Goal: Task Accomplishment & Management: Manage account settings

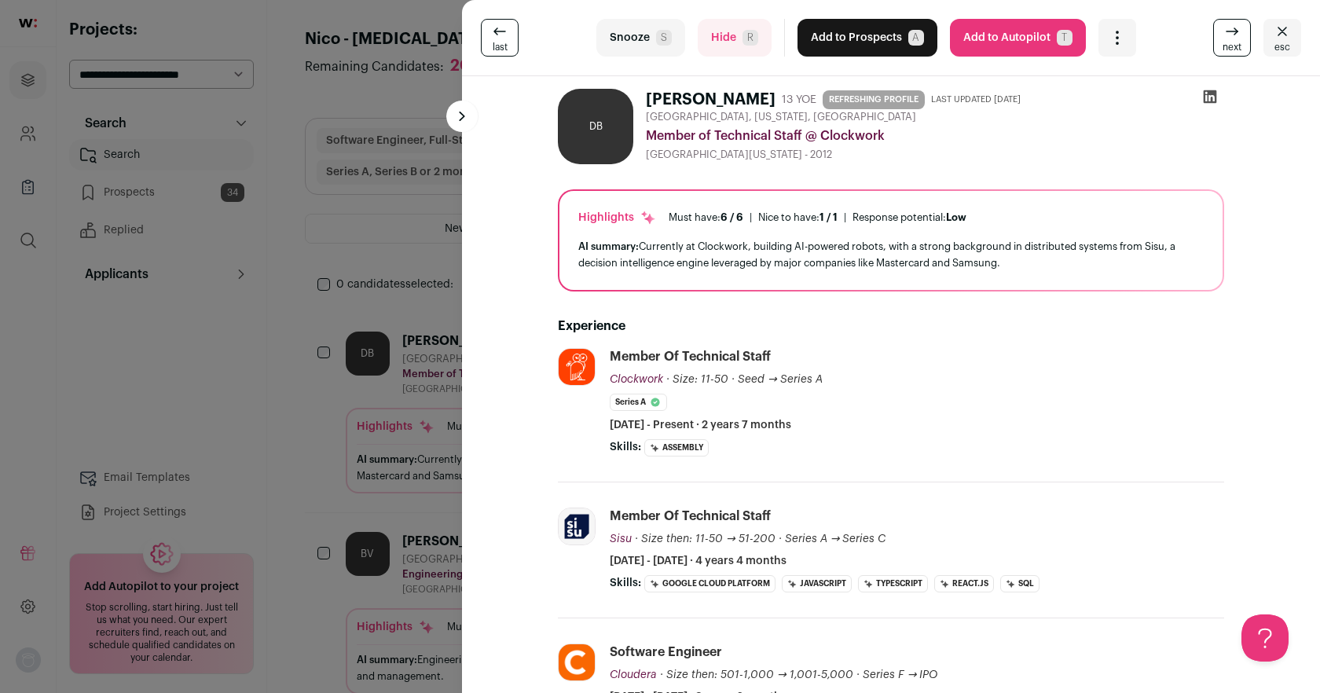
click at [634, 35] on button "Snooze S" at bounding box center [640, 38] width 89 height 38
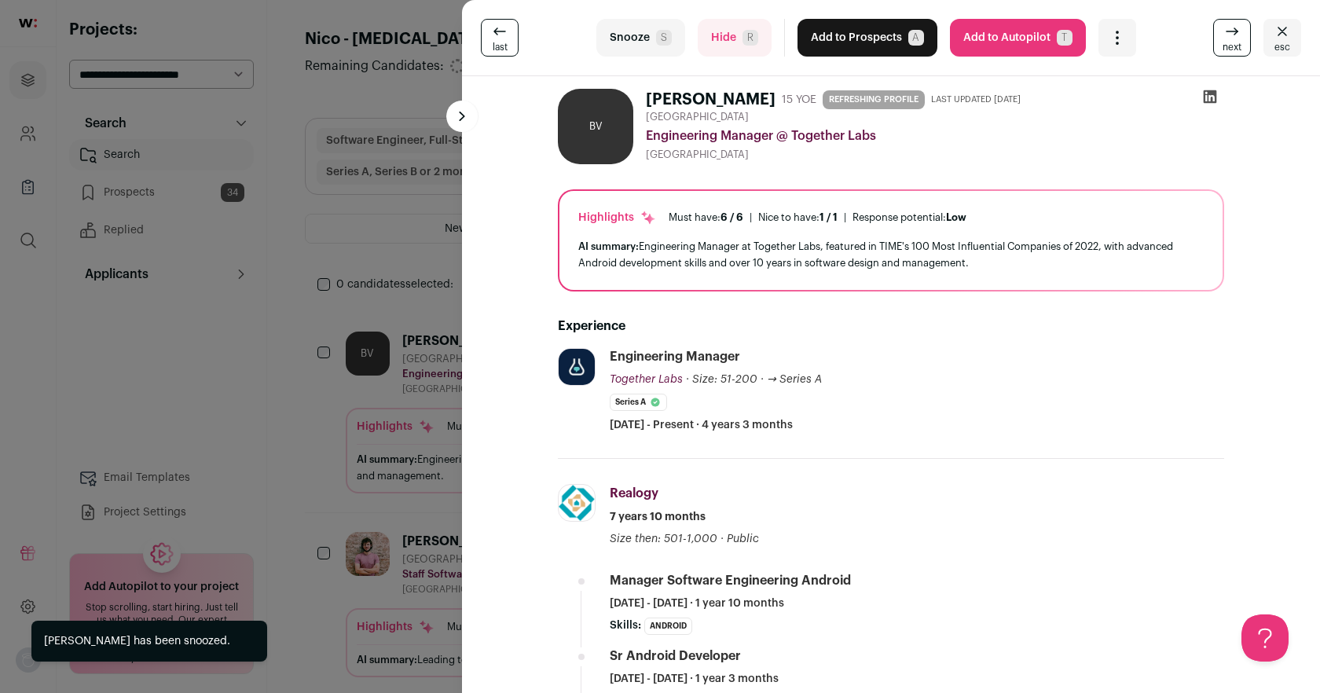
click at [634, 35] on button "Snooze S" at bounding box center [640, 38] width 89 height 38
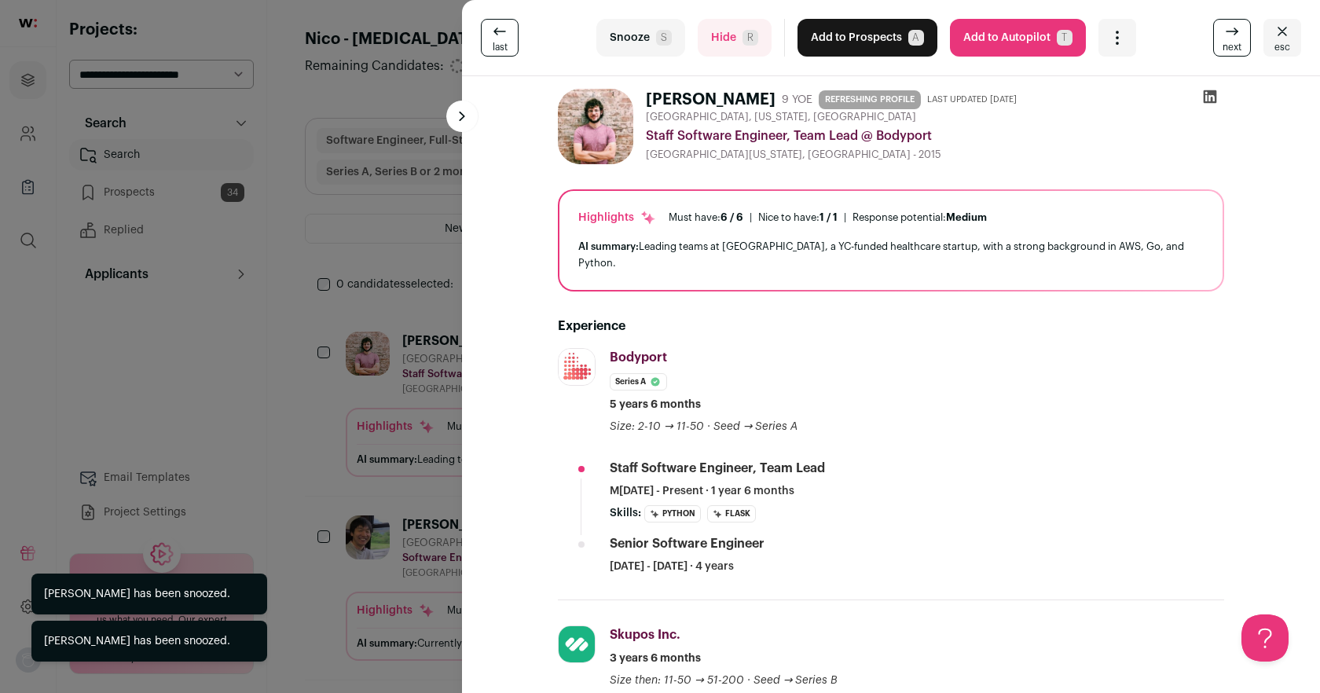
click at [634, 35] on button "Snooze S" at bounding box center [640, 38] width 89 height 38
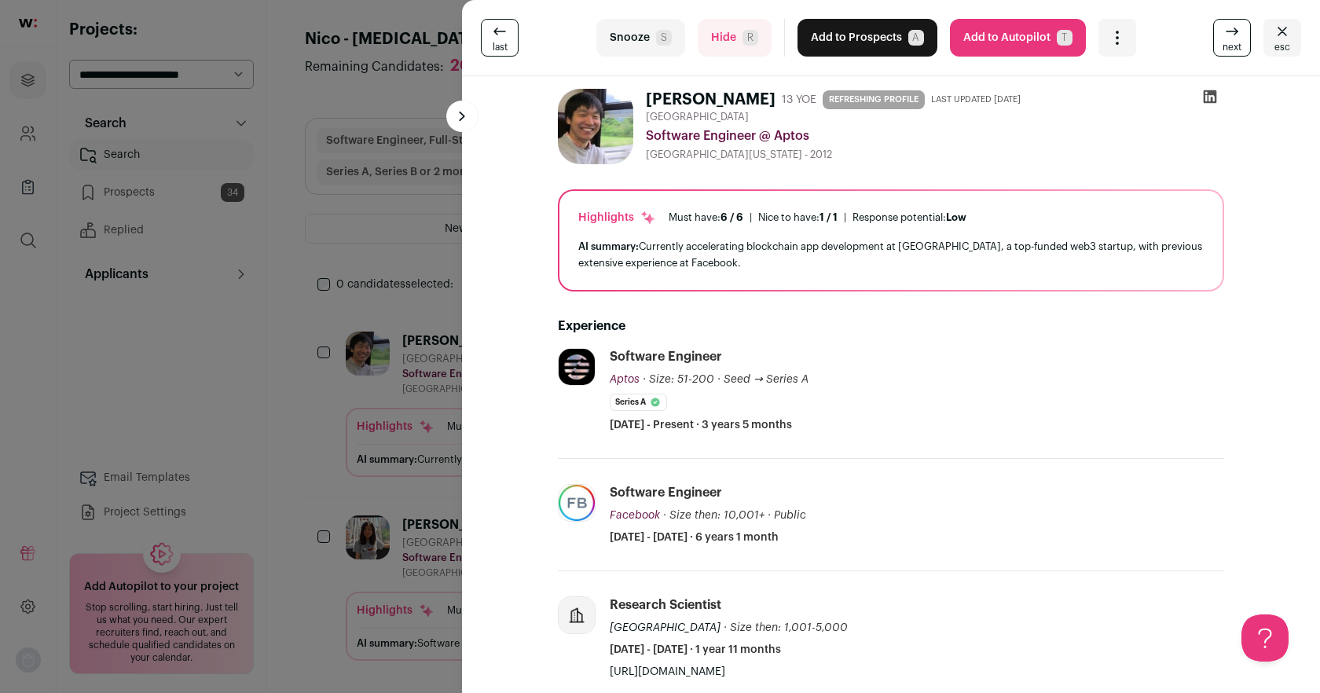
click at [637, 35] on button "Snooze S" at bounding box center [640, 38] width 89 height 38
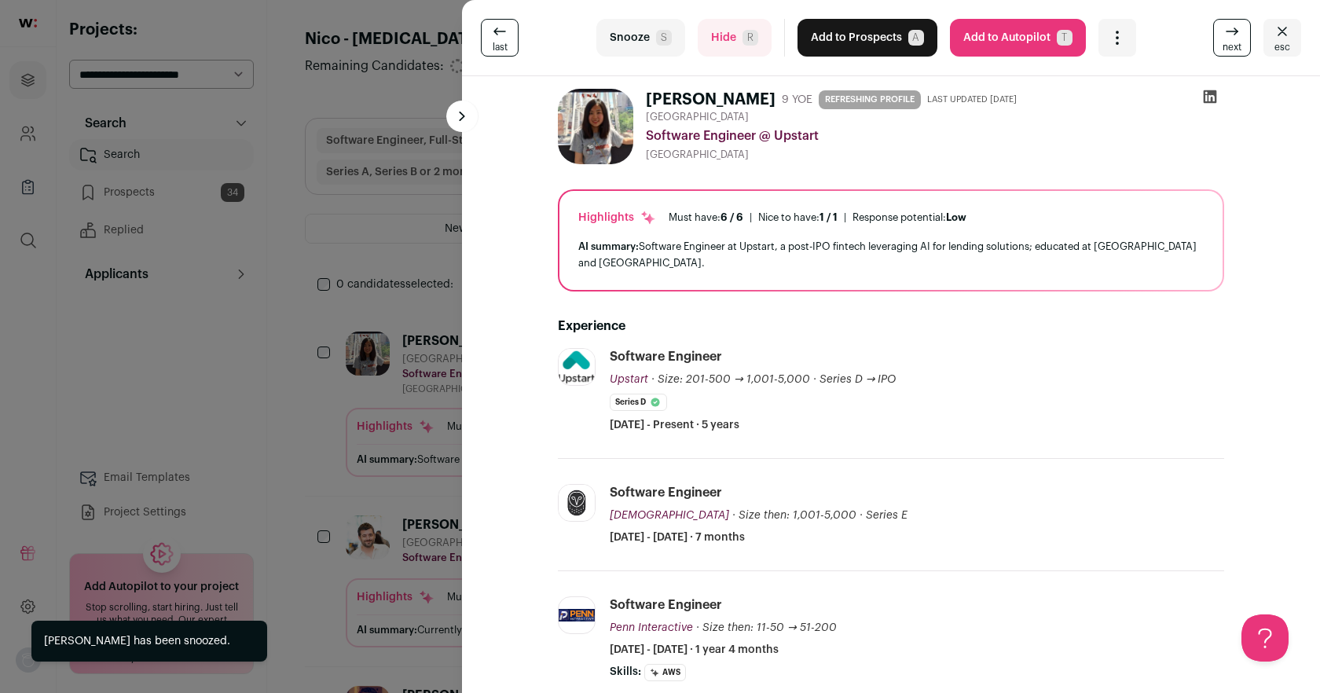
click at [637, 35] on button "Snooze S" at bounding box center [640, 38] width 89 height 38
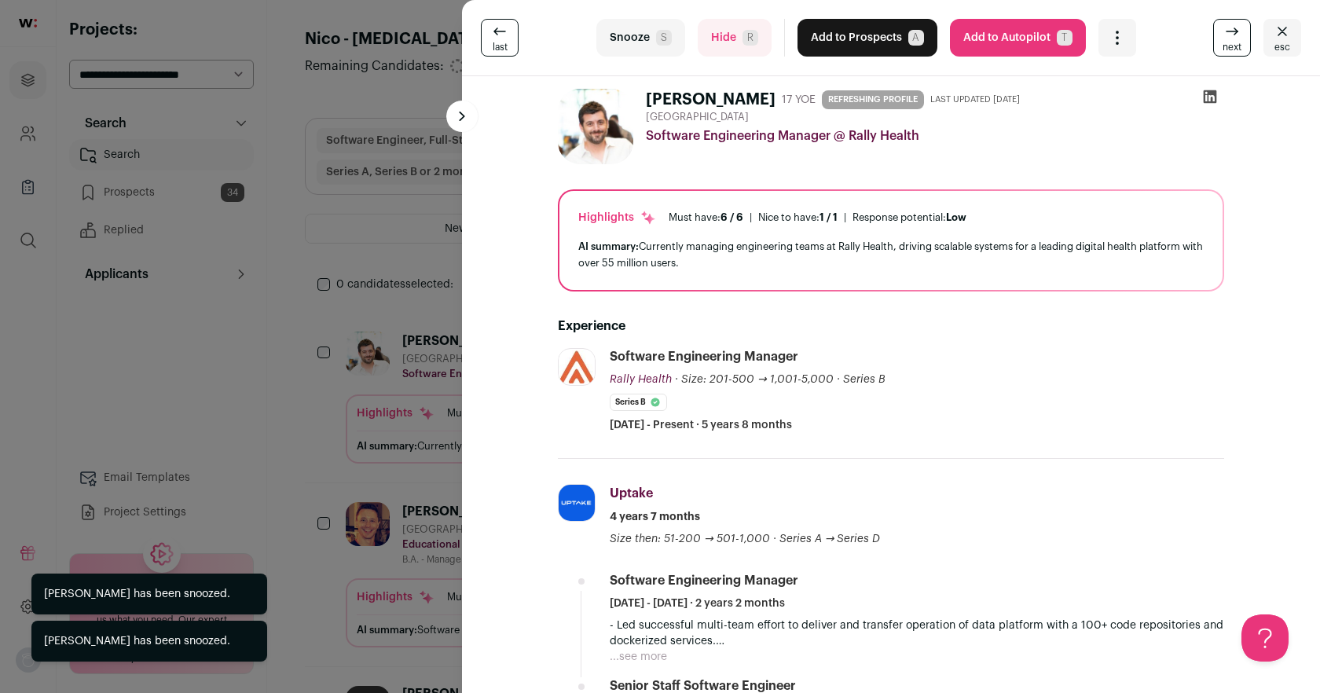
click at [637, 35] on button "Snooze S" at bounding box center [640, 38] width 89 height 38
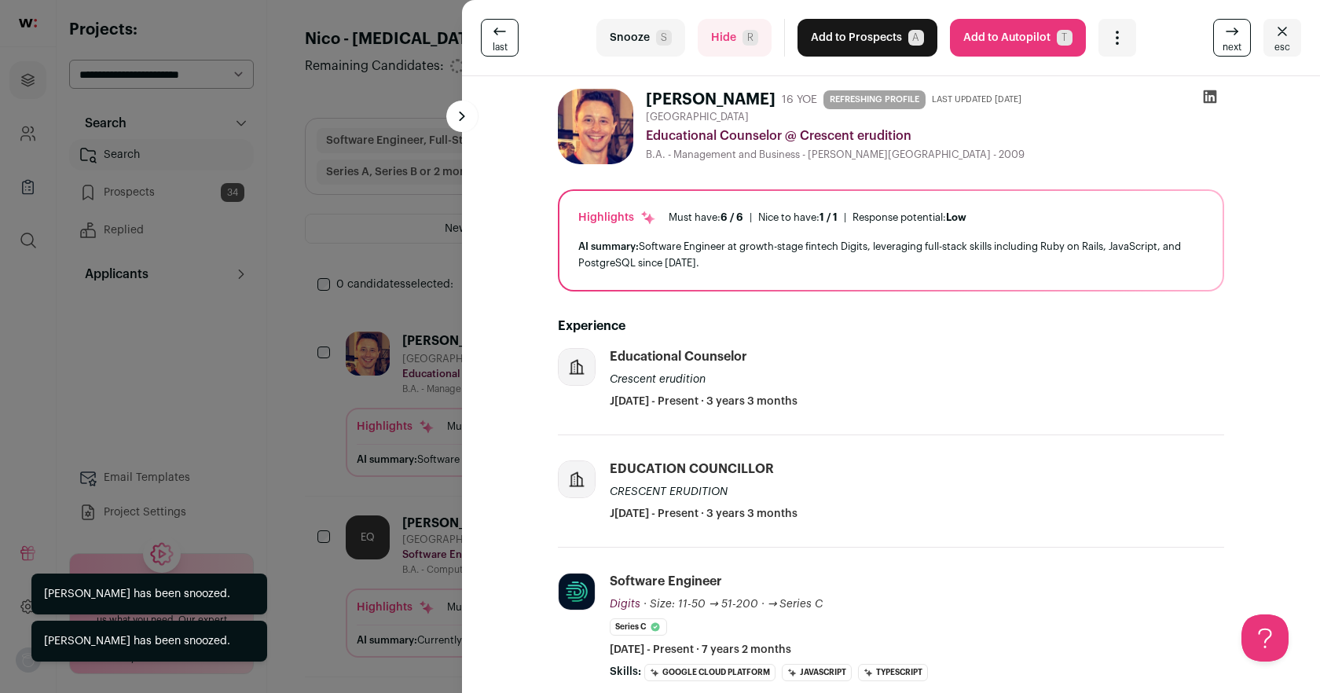
click at [637, 35] on button "Snooze S" at bounding box center [640, 38] width 89 height 38
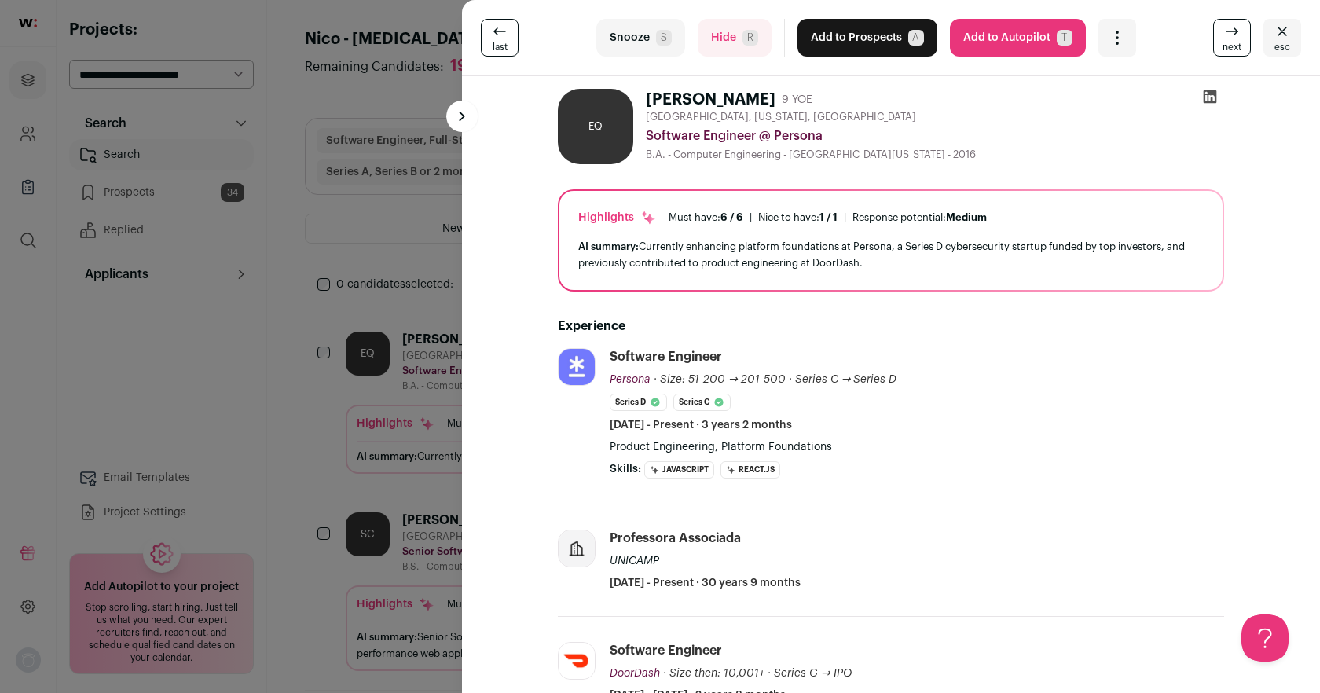
click at [1211, 99] on icon at bounding box center [1210, 96] width 13 height 13
click at [876, 35] on button "Add to Prospects A" at bounding box center [868, 38] width 140 height 38
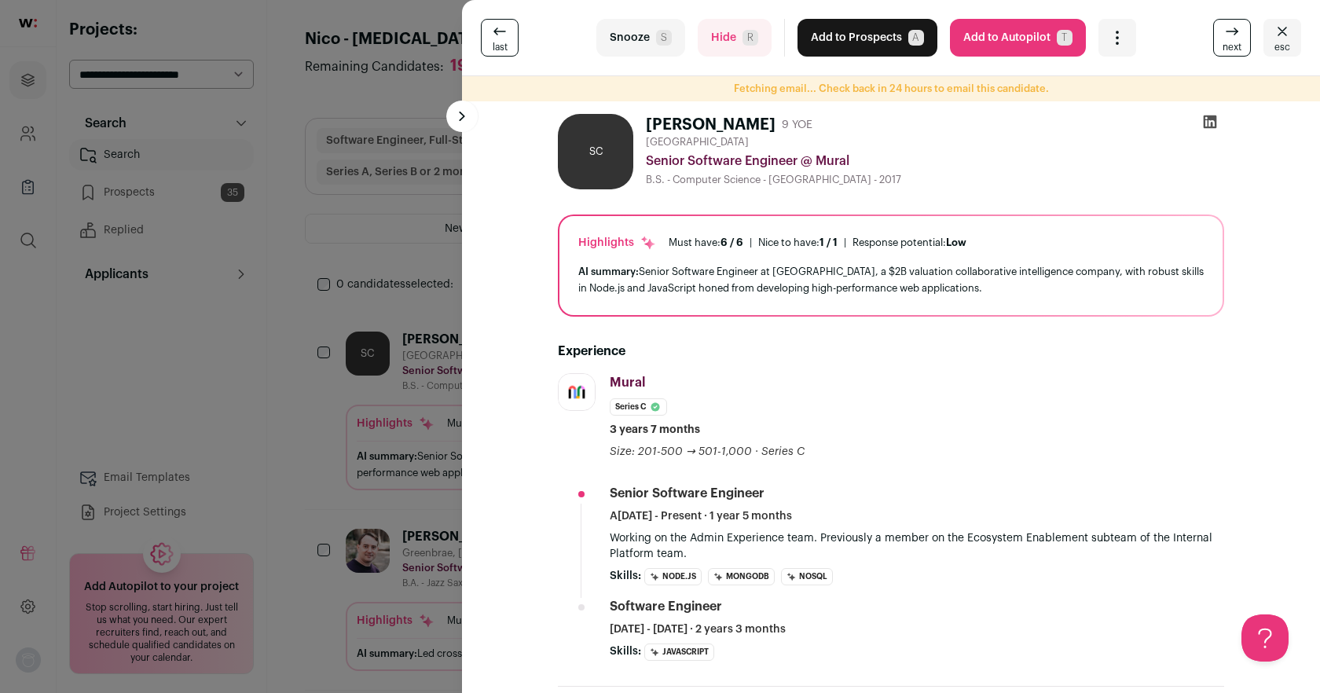
click at [637, 39] on button "Snooze S" at bounding box center [640, 38] width 89 height 38
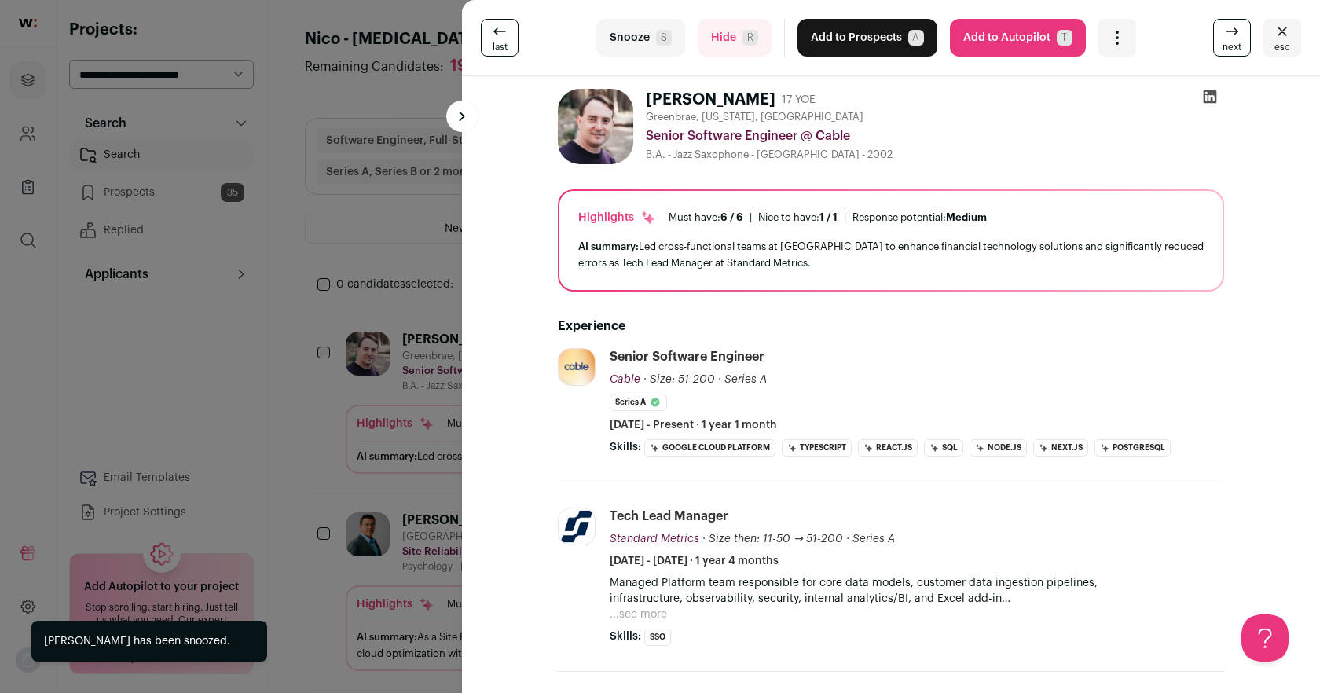
click at [637, 39] on button "Snooze S" at bounding box center [640, 38] width 89 height 38
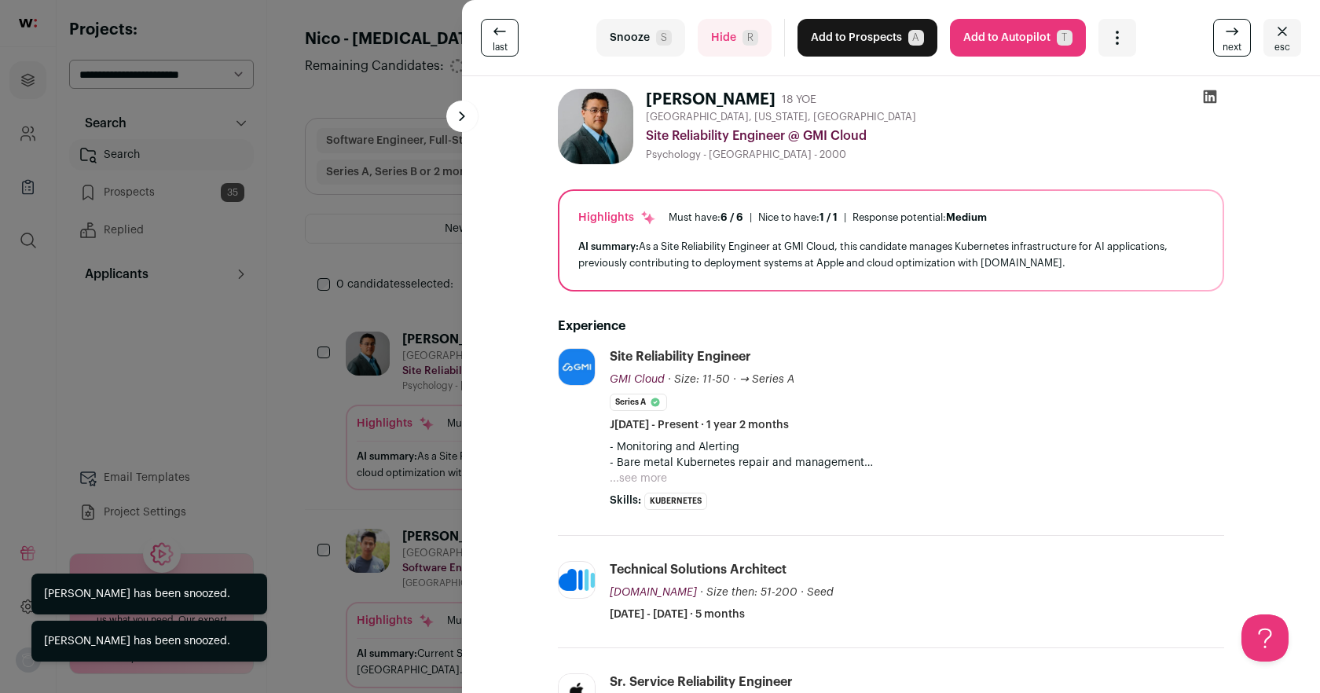
click at [637, 39] on button "Snooze S" at bounding box center [640, 38] width 89 height 38
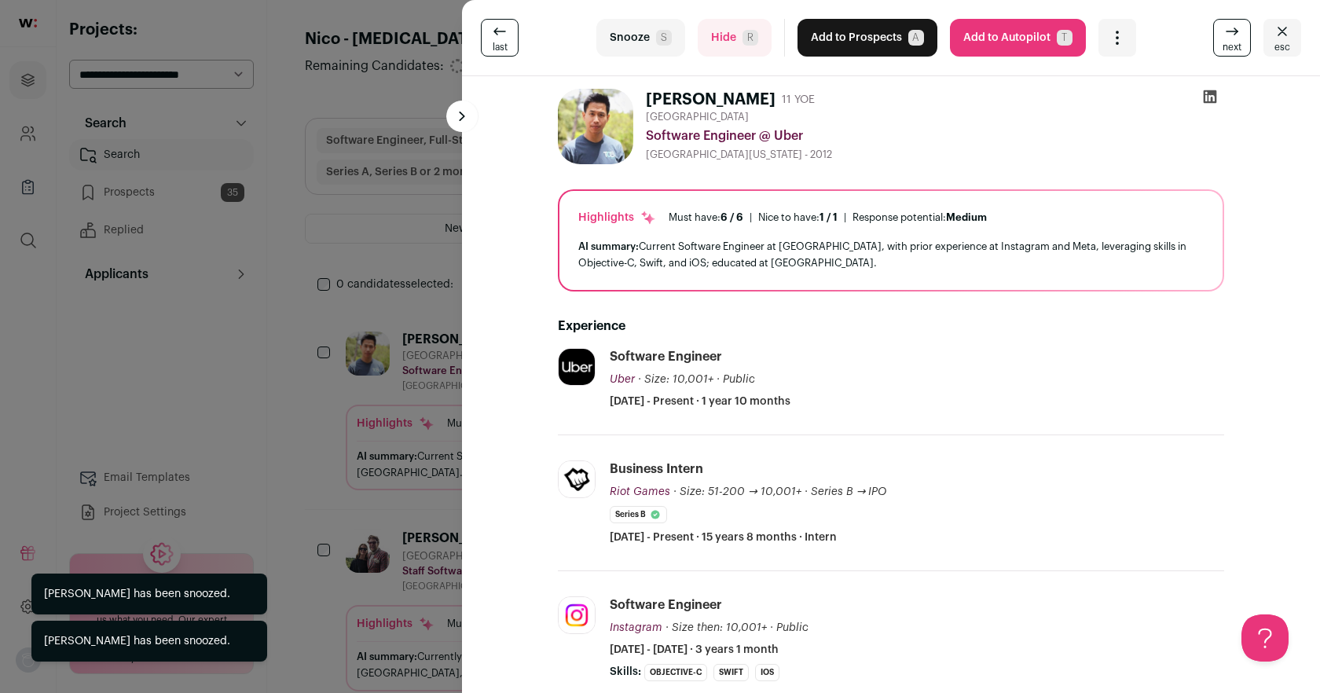
click at [637, 39] on button "Snooze S" at bounding box center [640, 38] width 89 height 38
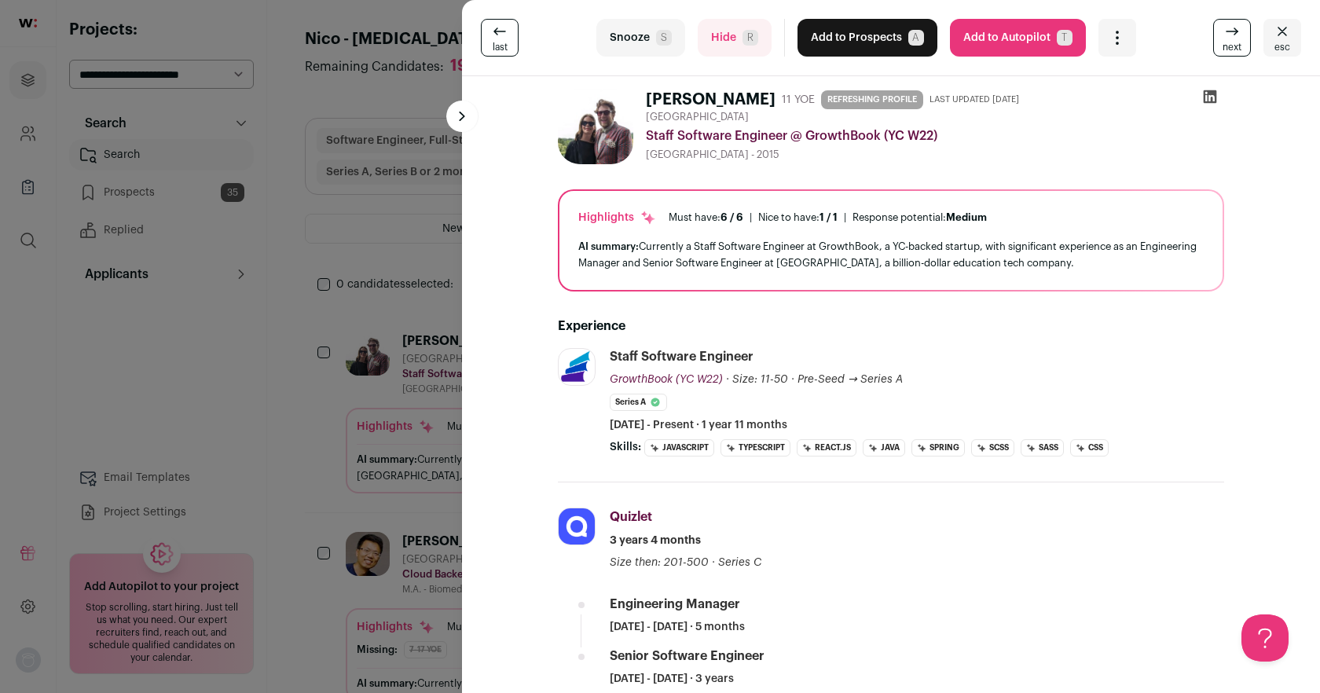
click at [612, 35] on button "Snooze S" at bounding box center [640, 38] width 89 height 38
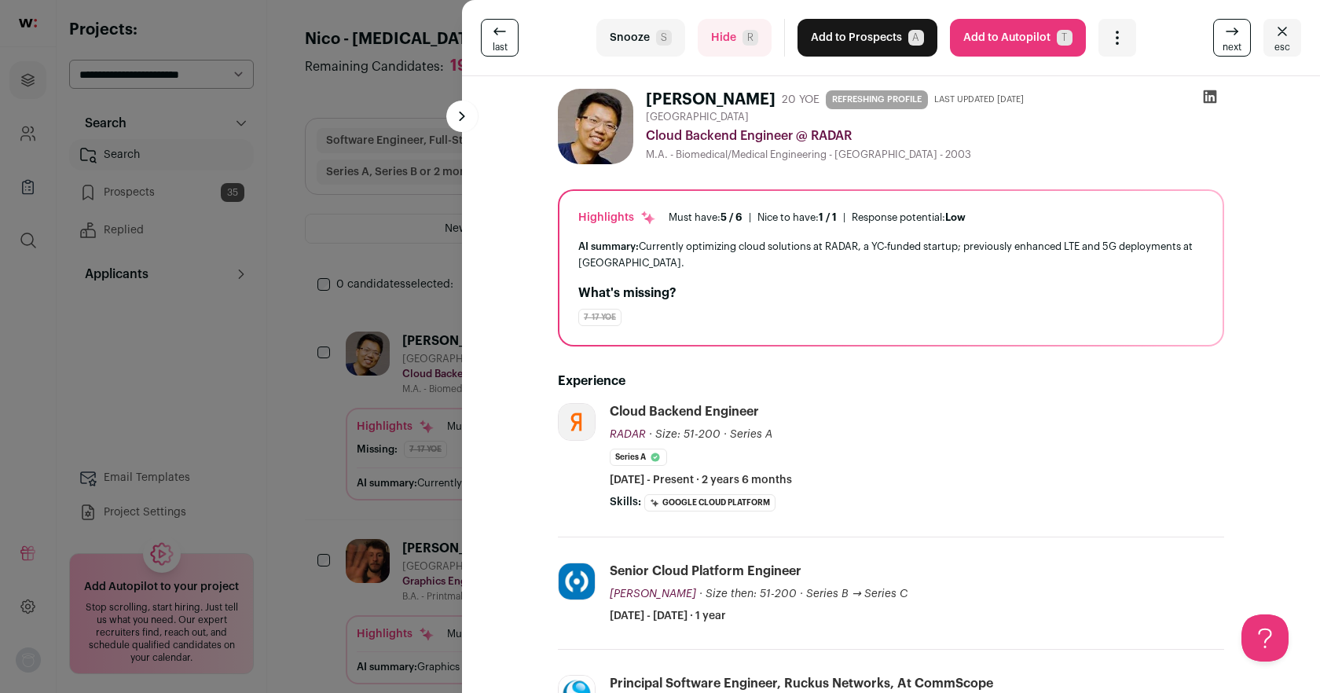
click at [612, 35] on button "Snooze S" at bounding box center [640, 38] width 89 height 38
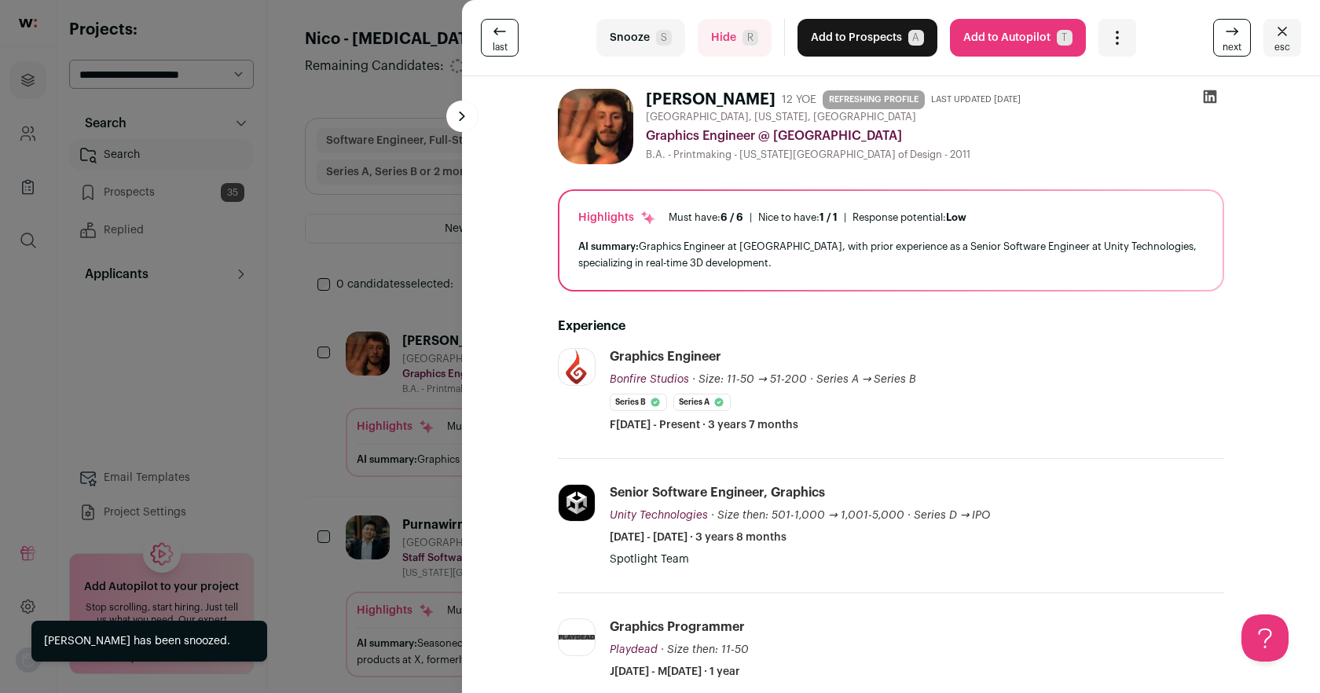
click at [612, 35] on button "Snooze S" at bounding box center [640, 38] width 89 height 38
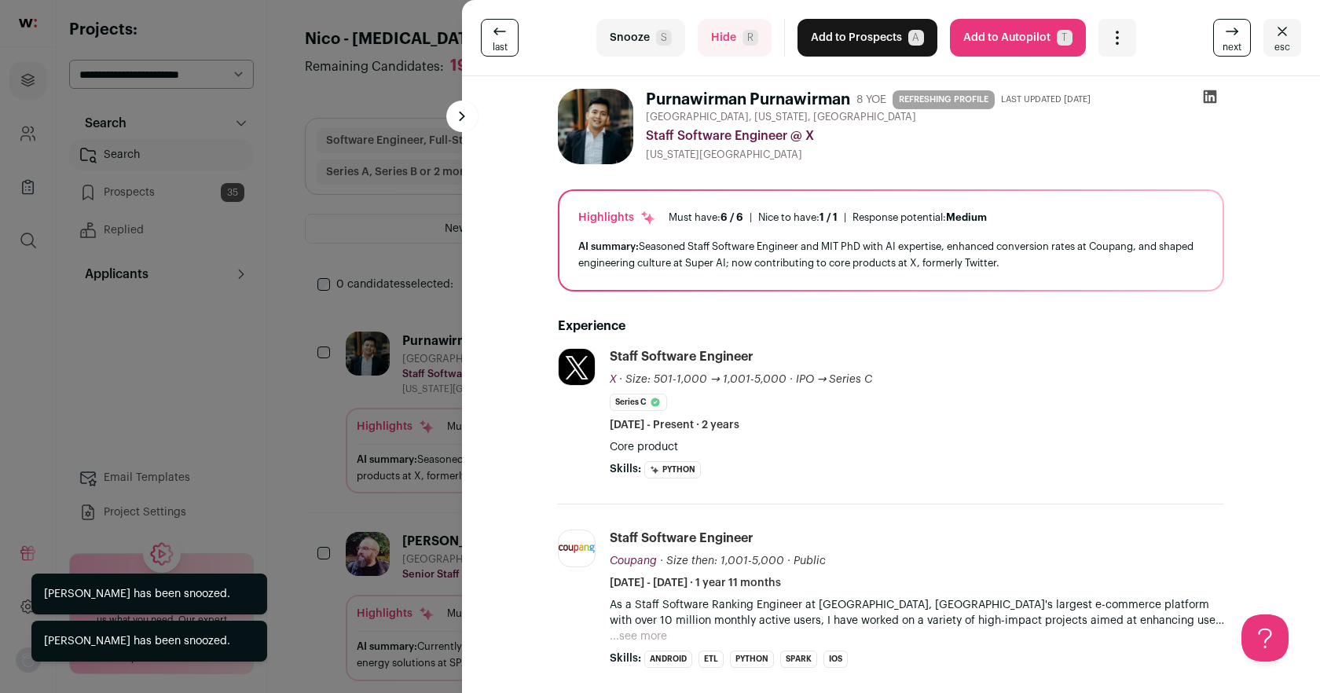
click at [612, 35] on button "Snooze S" at bounding box center [640, 38] width 89 height 38
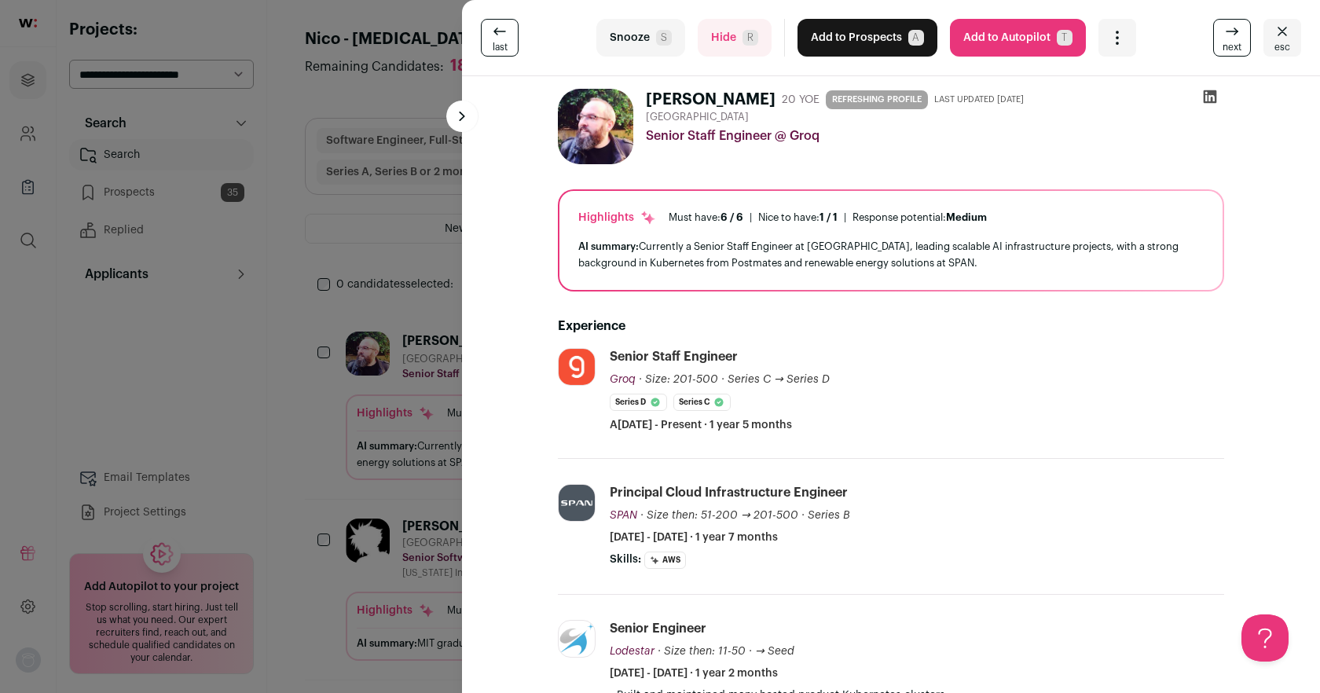
click at [649, 35] on button "Snooze S" at bounding box center [640, 38] width 89 height 38
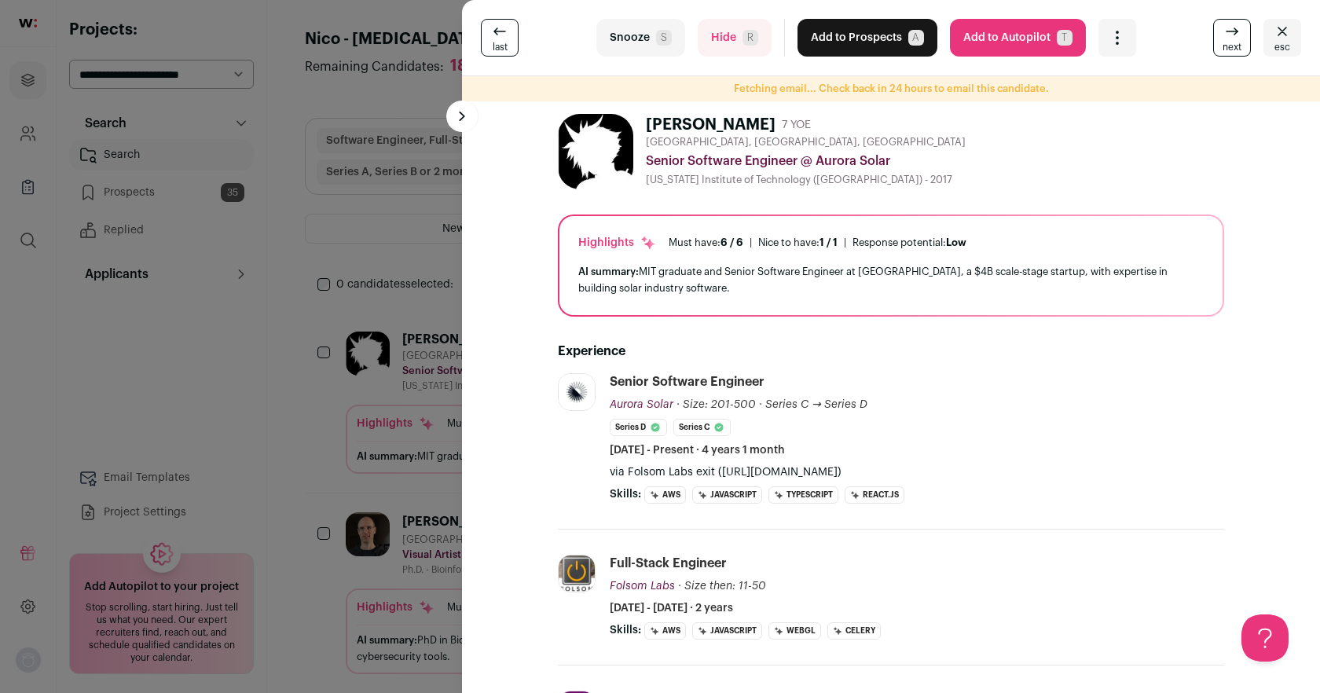
click at [890, 42] on button "Add to Prospects A" at bounding box center [868, 38] width 140 height 38
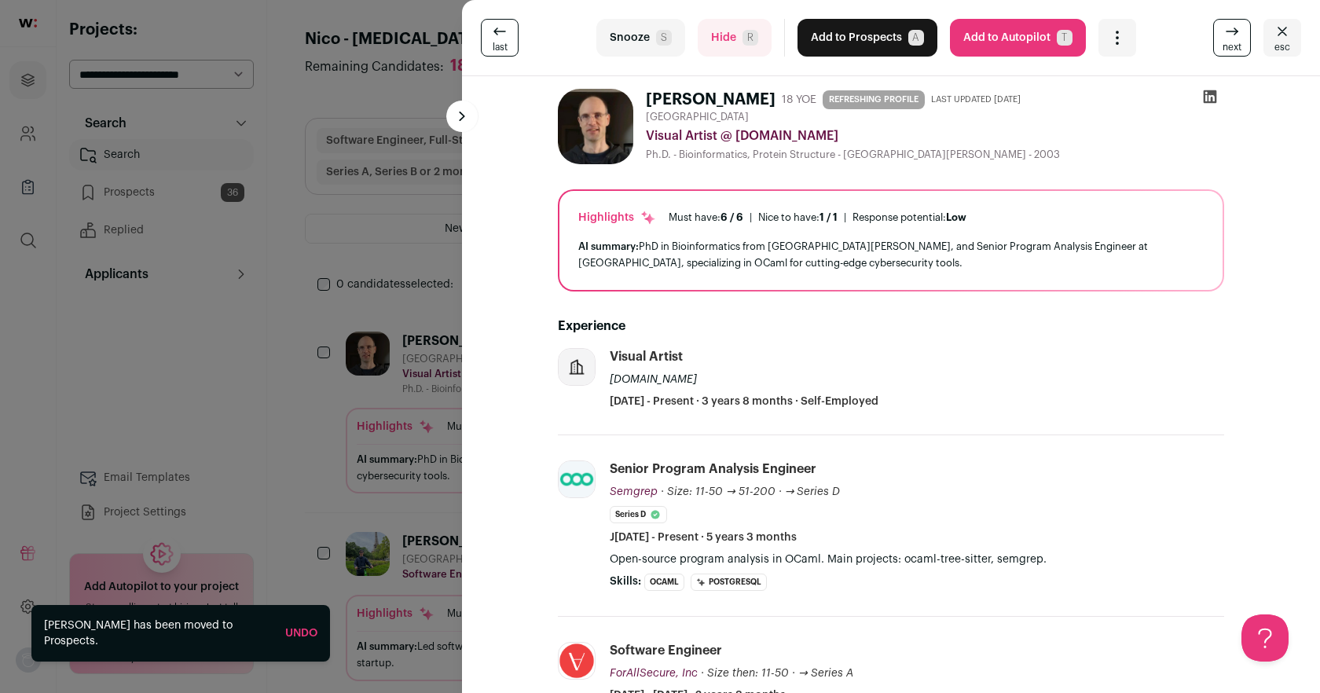
click at [645, 30] on button "Snooze S" at bounding box center [640, 38] width 89 height 38
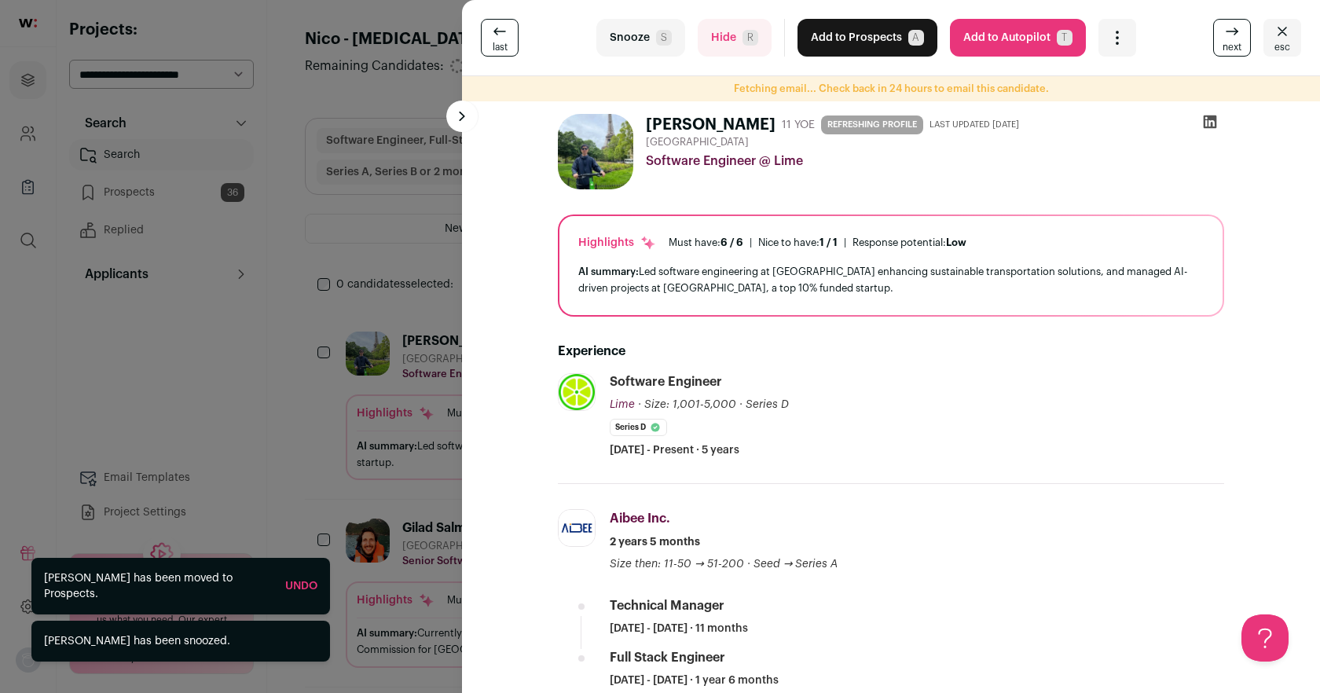
click at [645, 30] on button "Snooze S" at bounding box center [640, 38] width 89 height 38
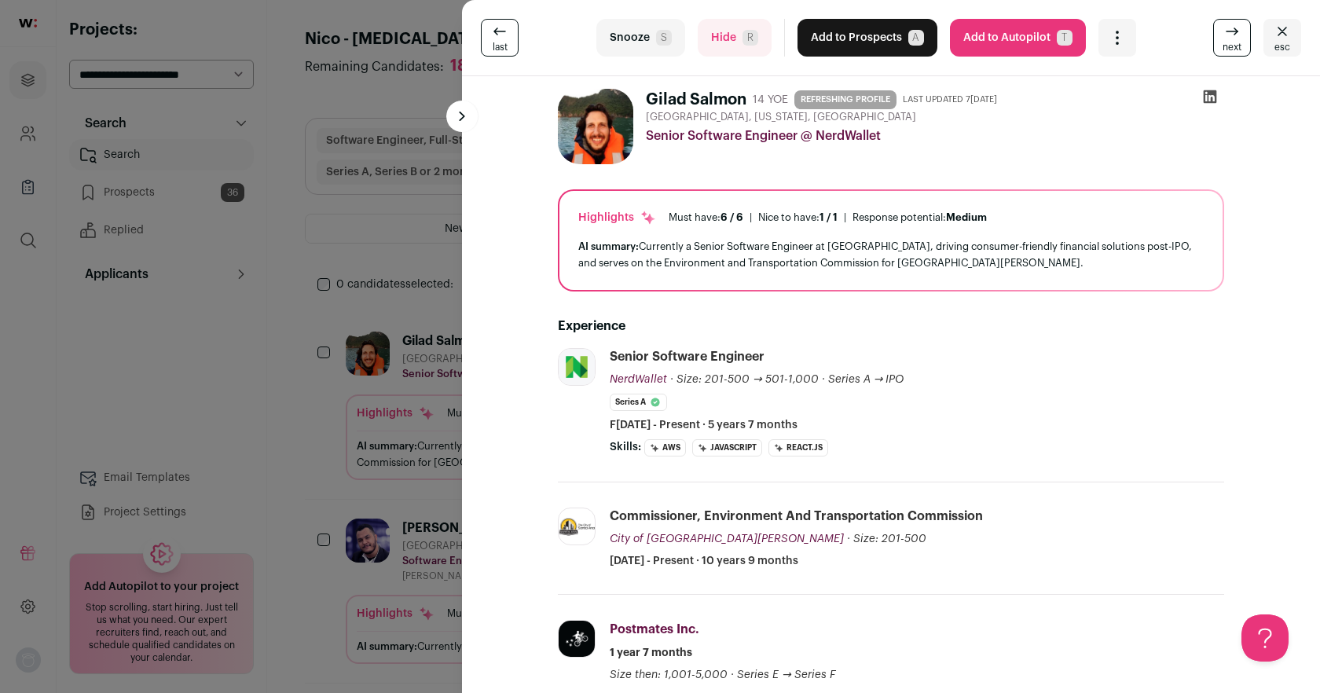
click at [1213, 95] on icon at bounding box center [1210, 97] width 16 height 16
click at [659, 39] on span "S" at bounding box center [664, 38] width 16 height 16
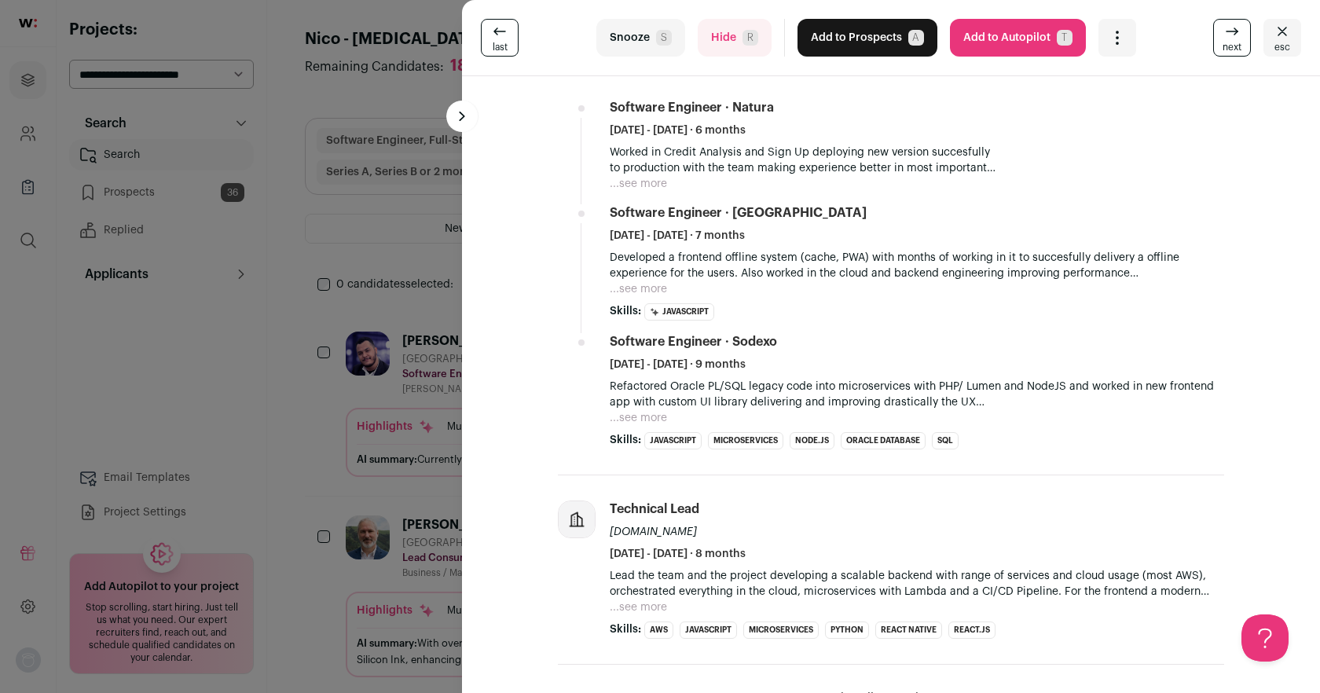
scroll to position [584, 0]
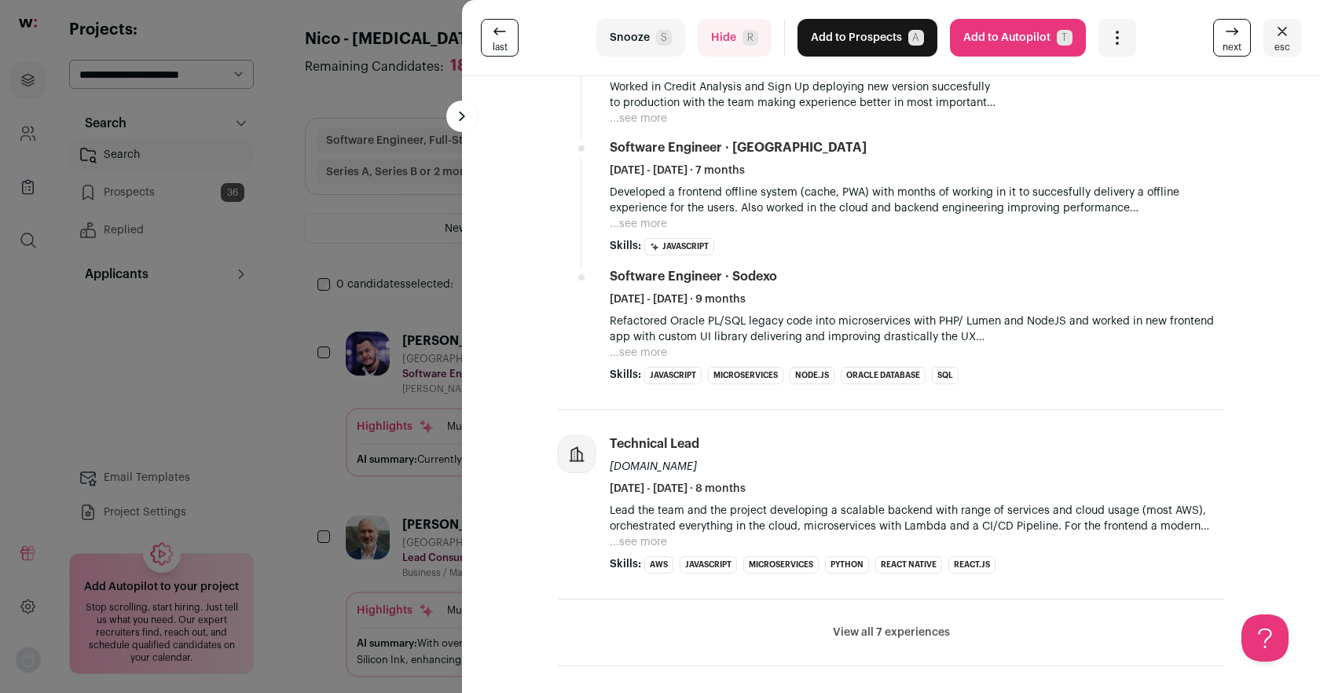
click at [636, 28] on button "Snooze S" at bounding box center [640, 38] width 89 height 38
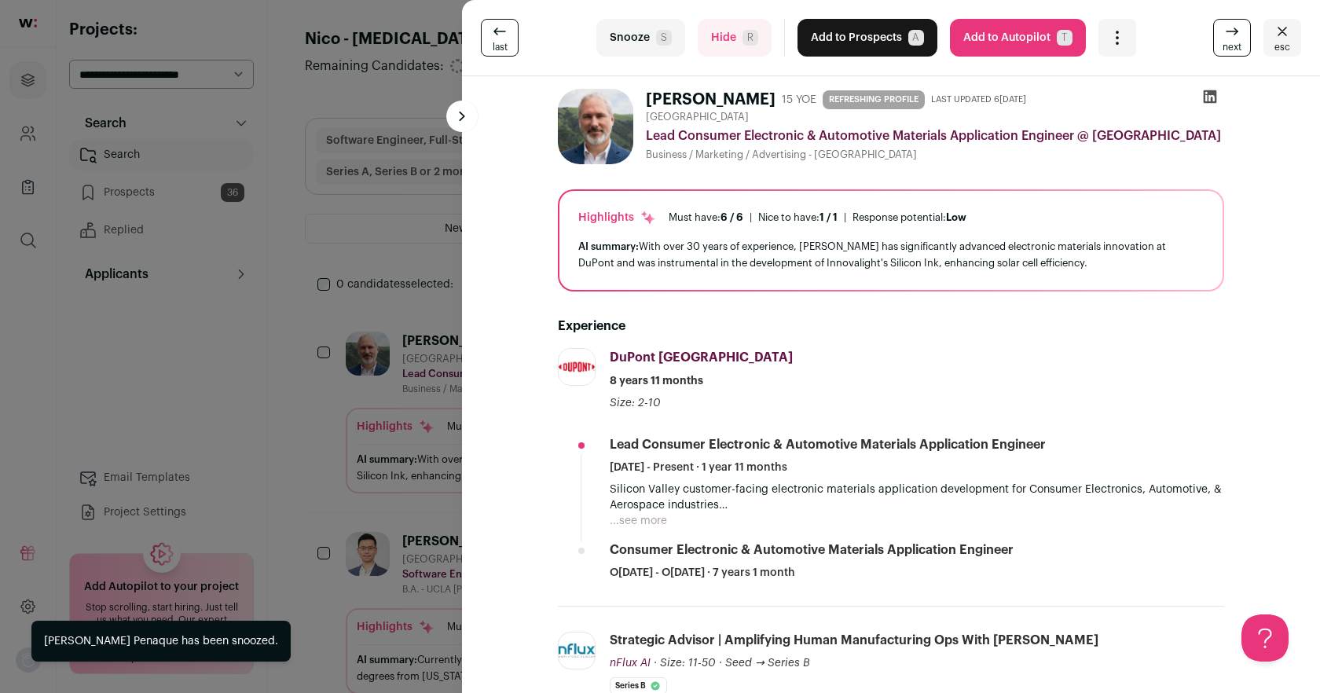
click at [636, 28] on button "Snooze S" at bounding box center [640, 38] width 89 height 38
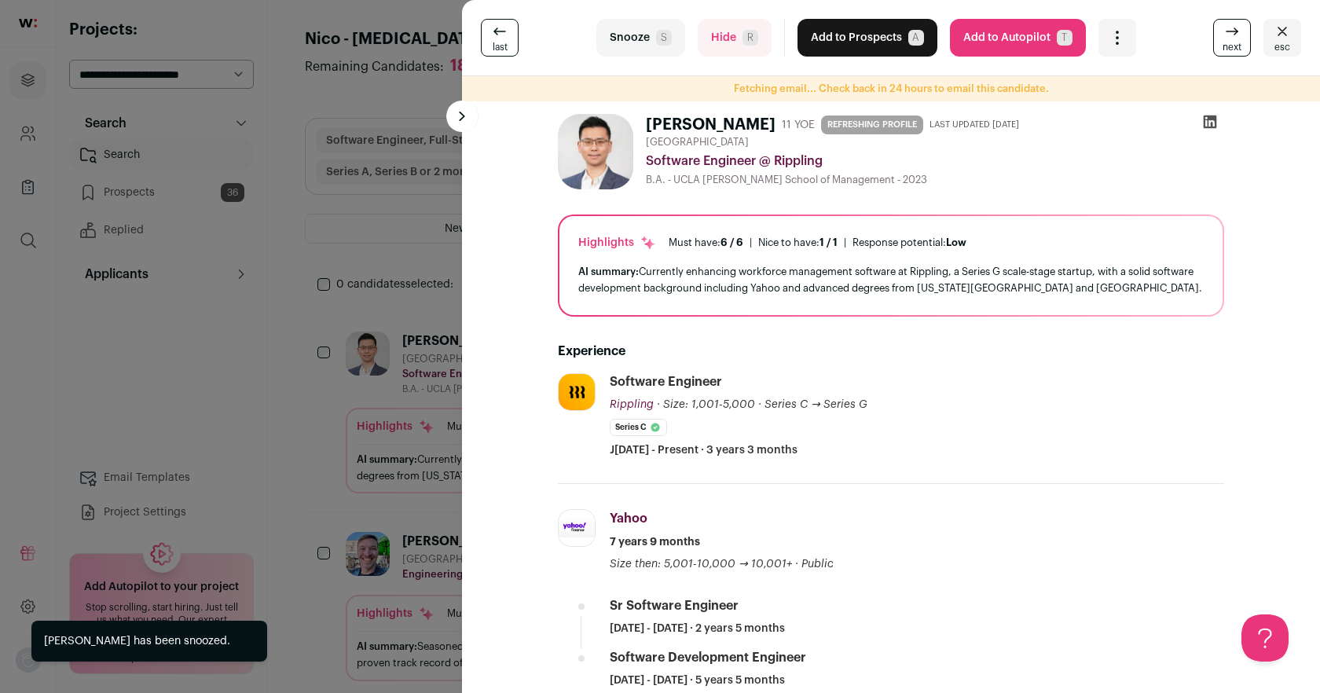
click at [1212, 118] on icon at bounding box center [1210, 122] width 13 height 13
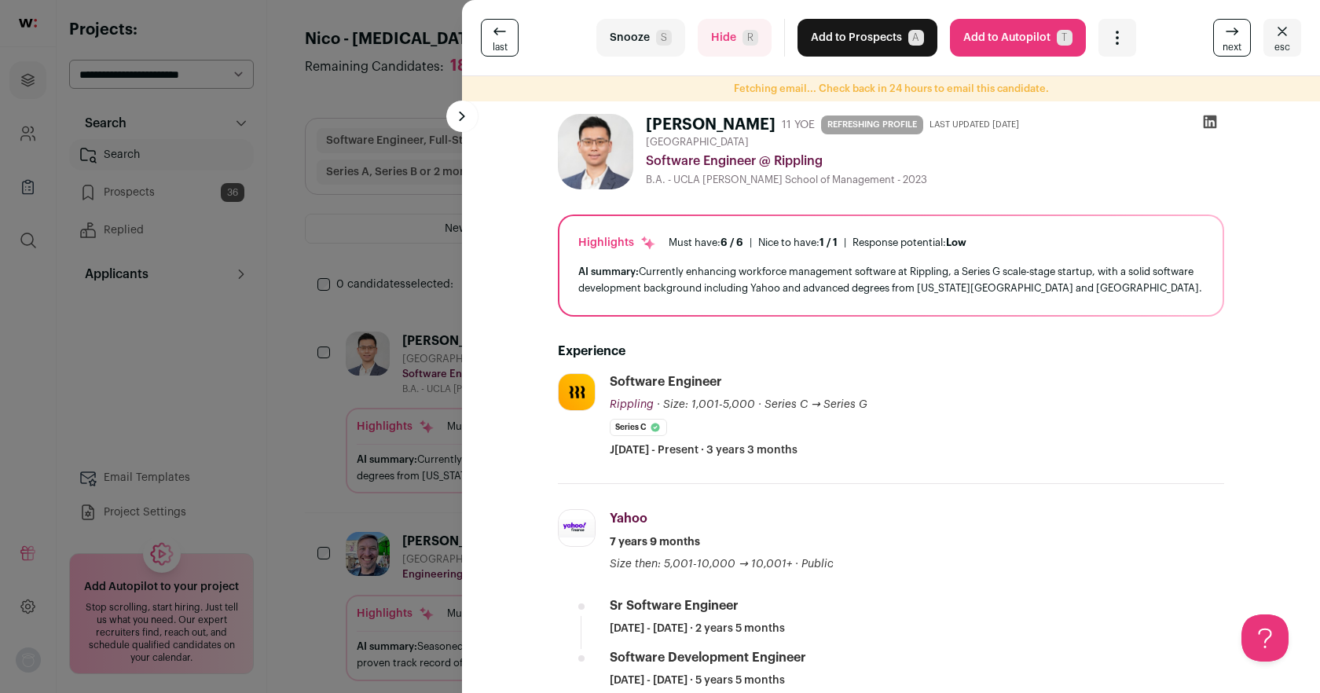
click at [618, 28] on button "Snooze S" at bounding box center [640, 38] width 89 height 38
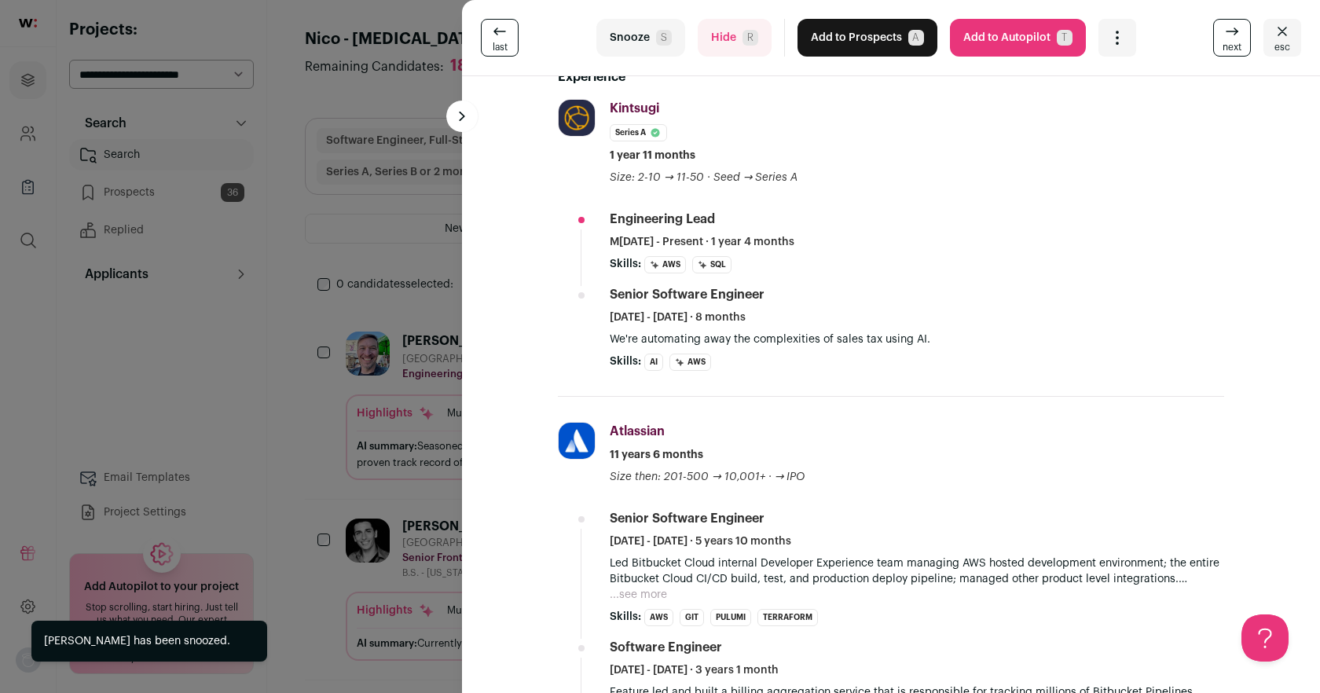
scroll to position [256, 0]
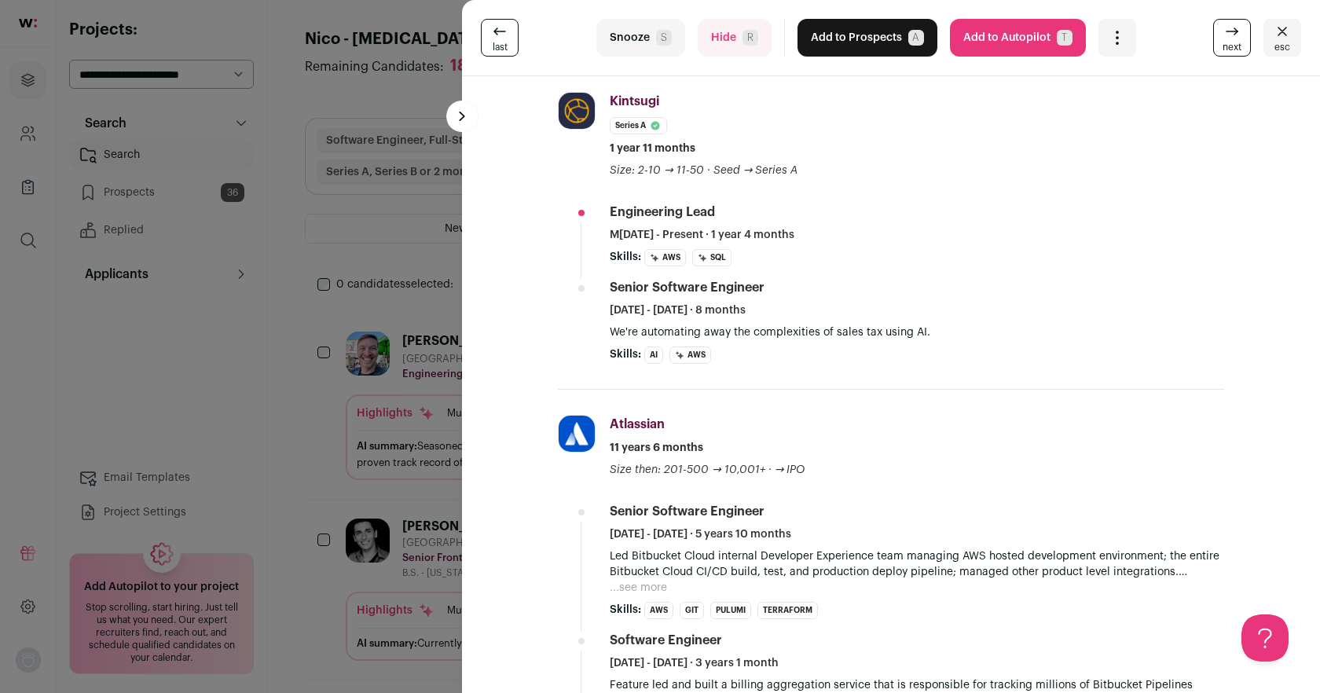
click at [640, 50] on button "Snooze S" at bounding box center [640, 38] width 89 height 38
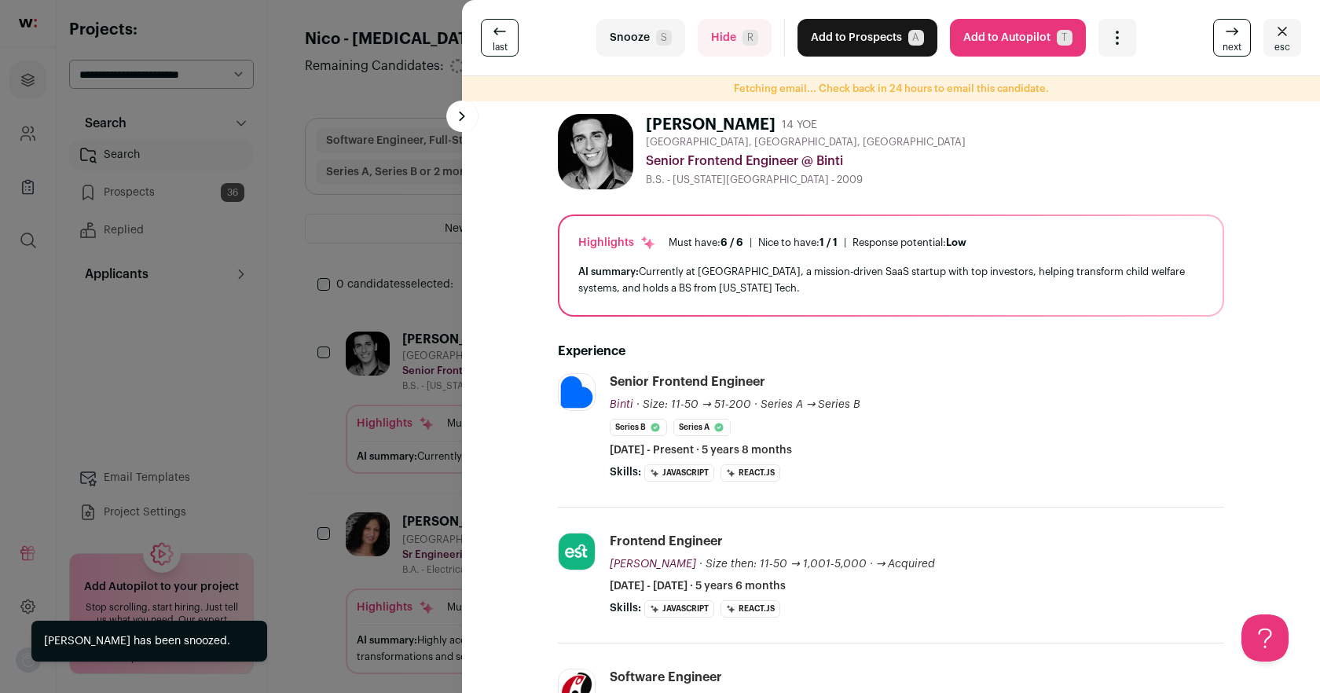
click at [640, 50] on button "Snooze S" at bounding box center [640, 38] width 89 height 38
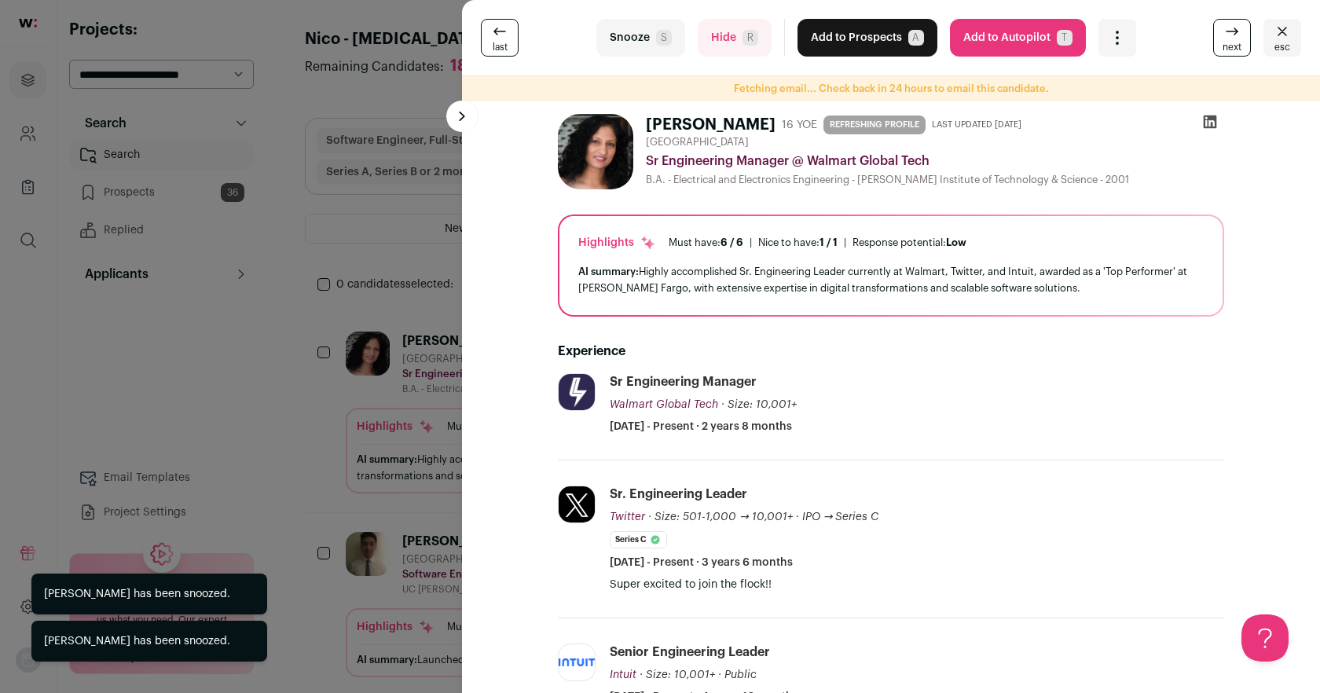
click at [640, 50] on button "Snooze S" at bounding box center [640, 38] width 89 height 38
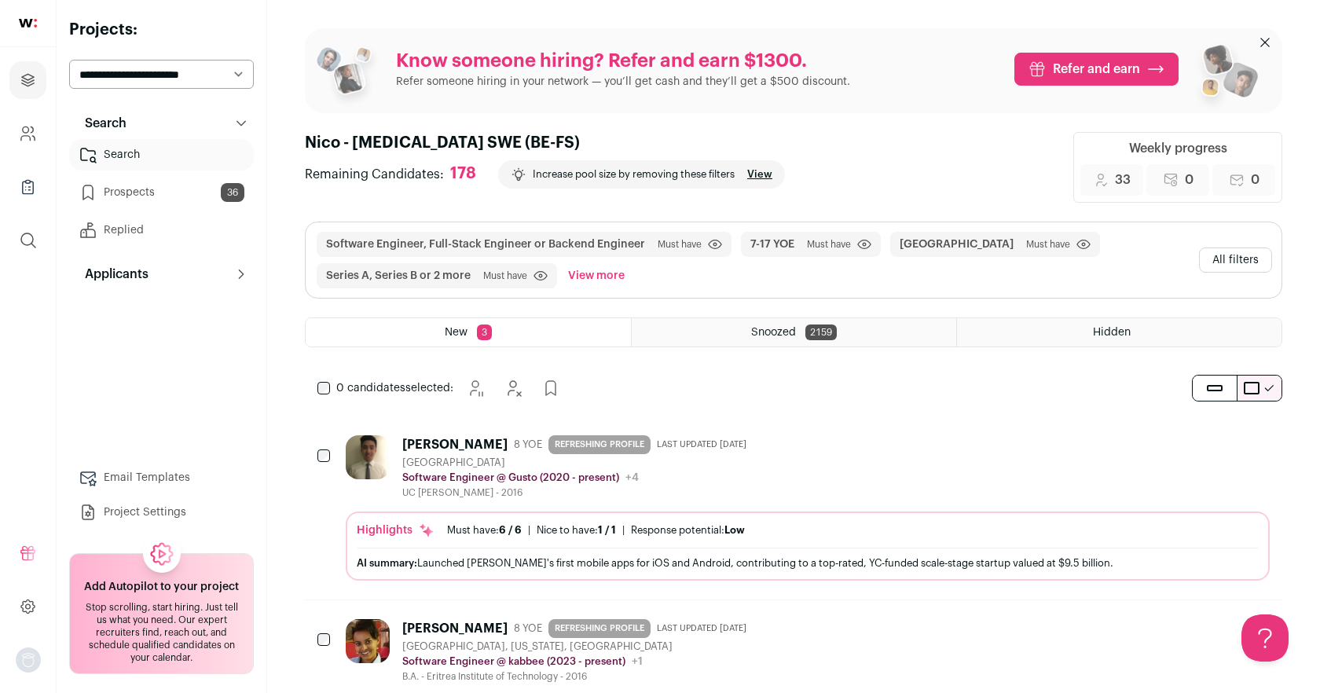
click at [365, 446] on img at bounding box center [368, 457] width 44 height 44
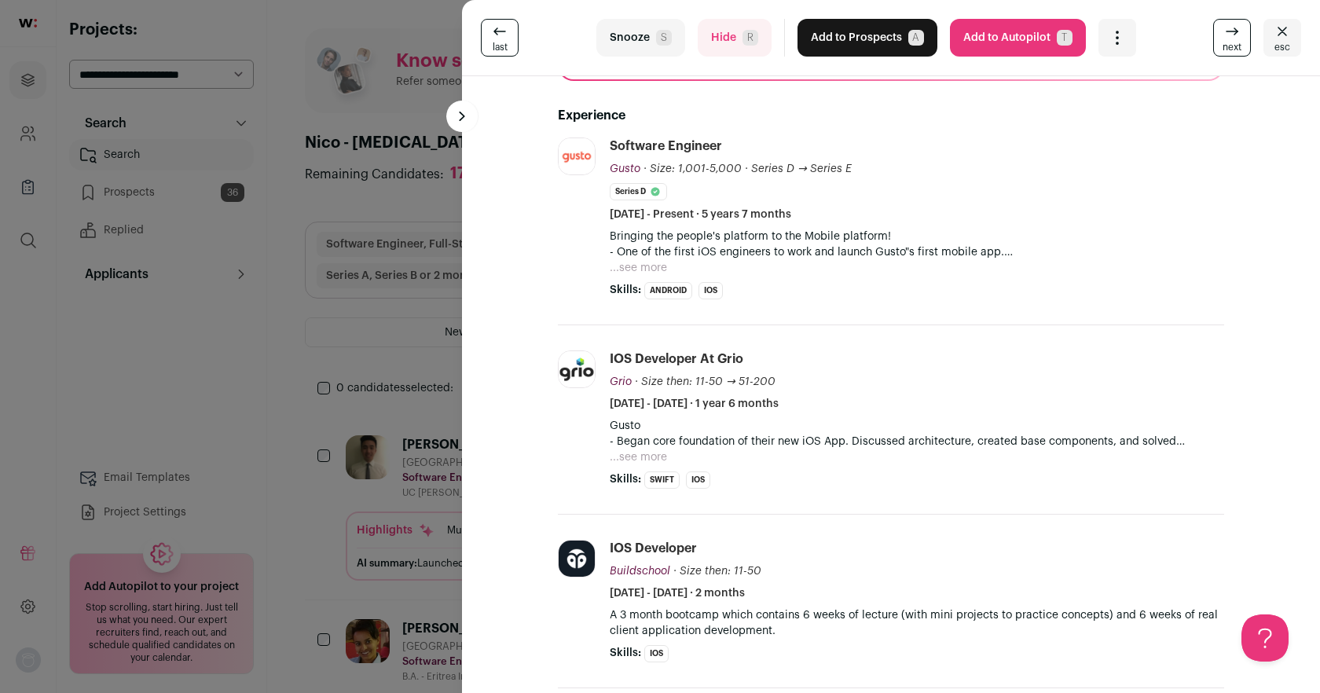
scroll to position [242, 0]
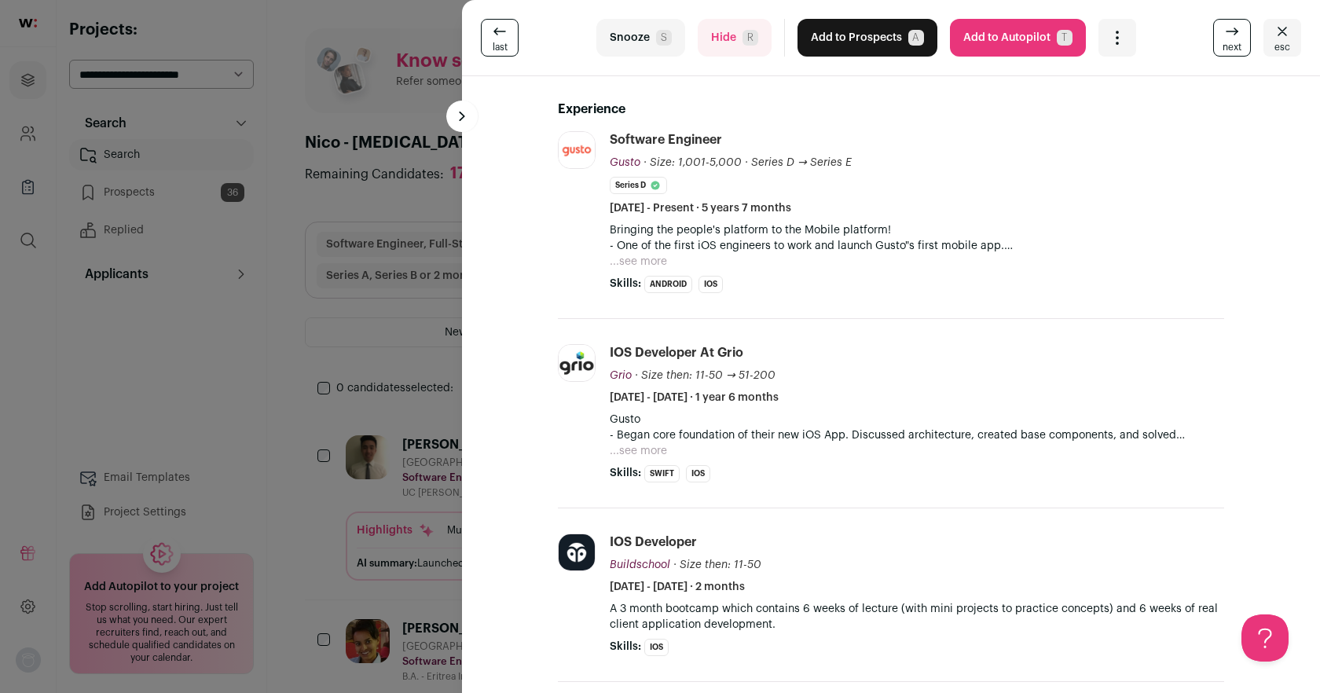
click at [658, 43] on span "S" at bounding box center [664, 38] width 16 height 16
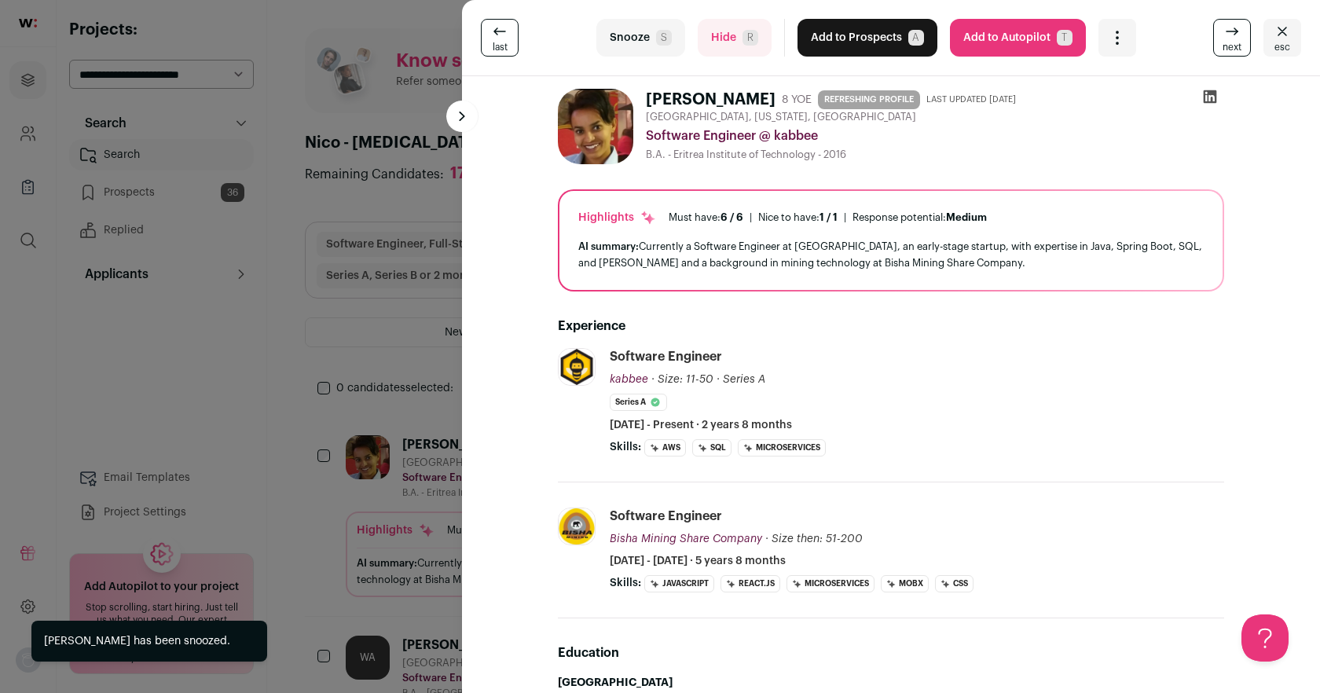
scroll to position [0, 0]
click at [658, 43] on span "S" at bounding box center [664, 38] width 16 height 16
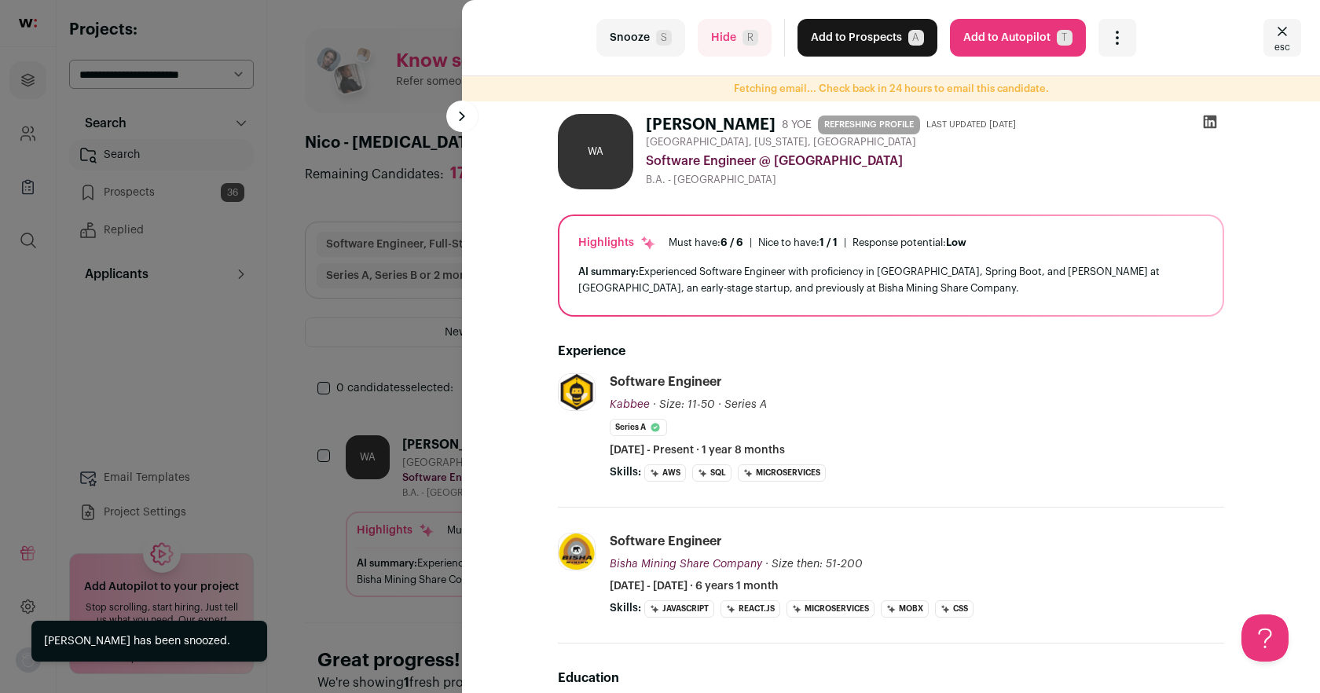
click at [658, 43] on span "S" at bounding box center [664, 38] width 16 height 16
